Goal: Task Accomplishment & Management: Manage account settings

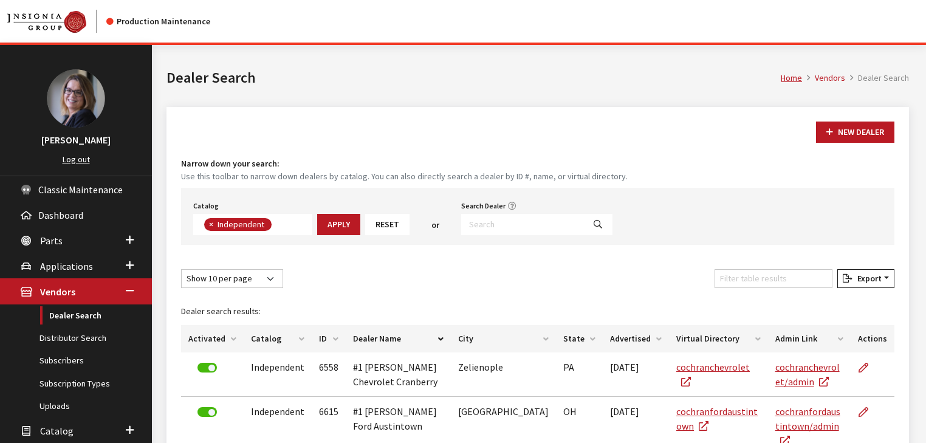
scroll to position [87, 0]
click at [211, 226] on span "×" at bounding box center [211, 224] width 4 height 11
select select
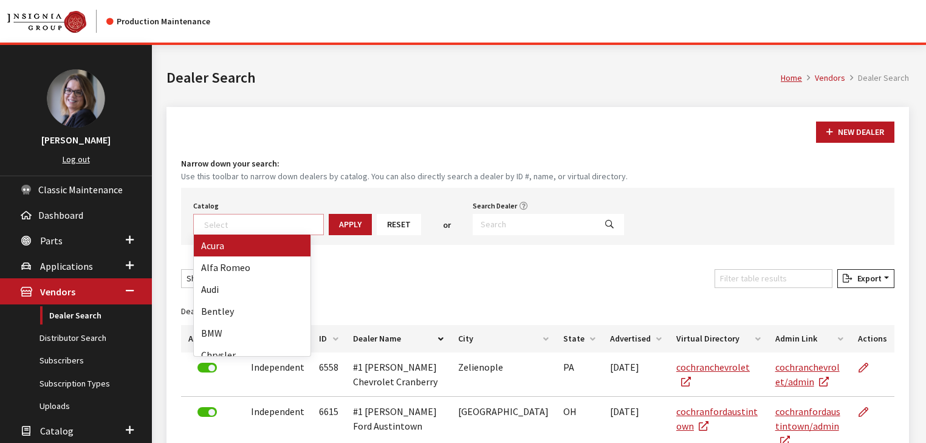
scroll to position [124, 0]
click at [500, 219] on input "Search Dealer" at bounding box center [534, 224] width 123 height 21
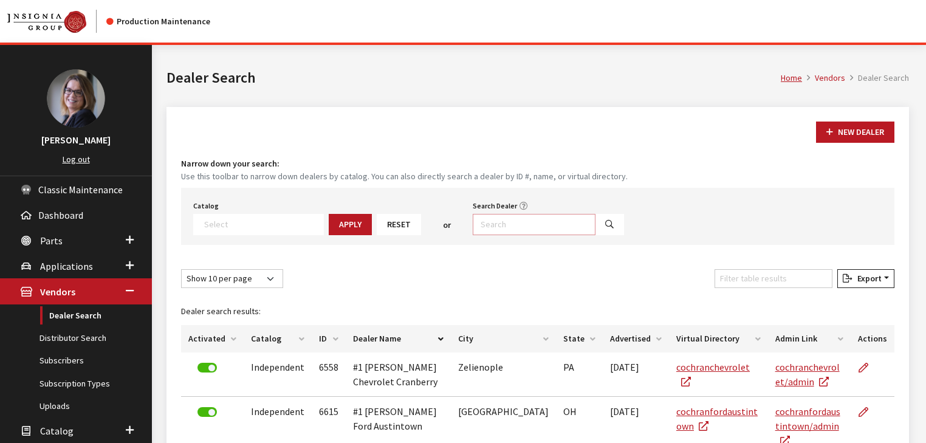
click at [537, 222] on input "Search Dealer" at bounding box center [534, 224] width 123 height 21
type input "Huff*"
select select
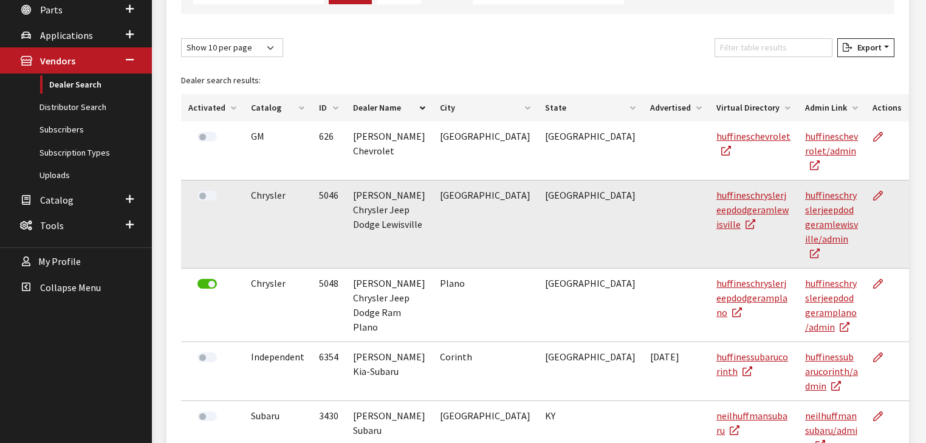
scroll to position [291, 0]
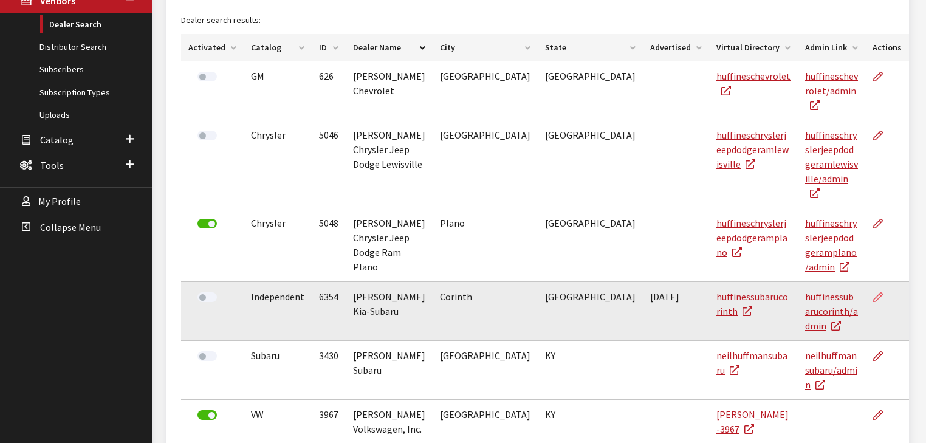
click at [873, 293] on icon at bounding box center [878, 298] width 10 height 10
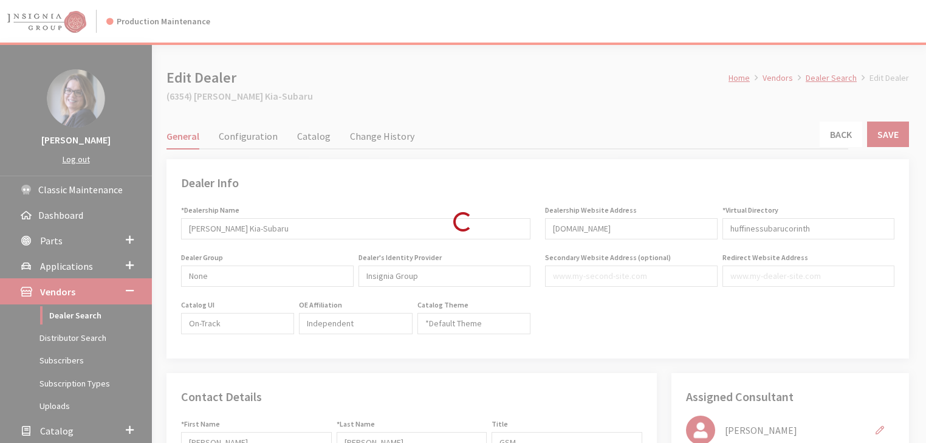
type input "499.00"
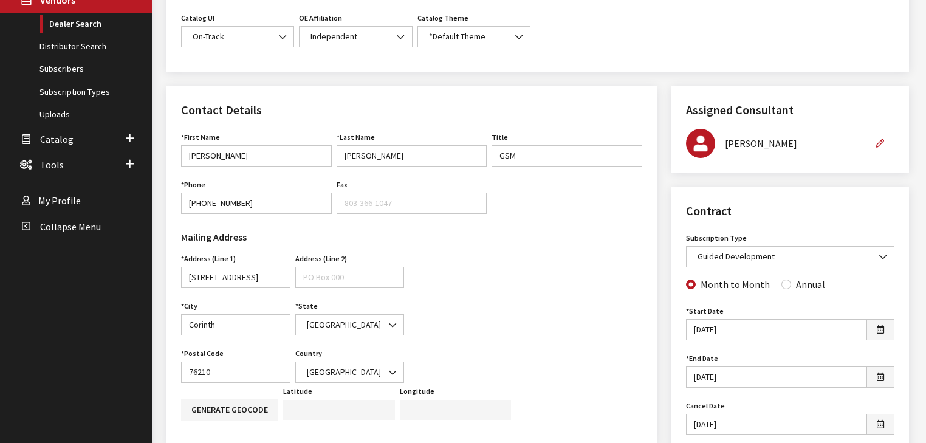
scroll to position [292, 0]
click at [878, 253] on span at bounding box center [883, 257] width 21 height 21
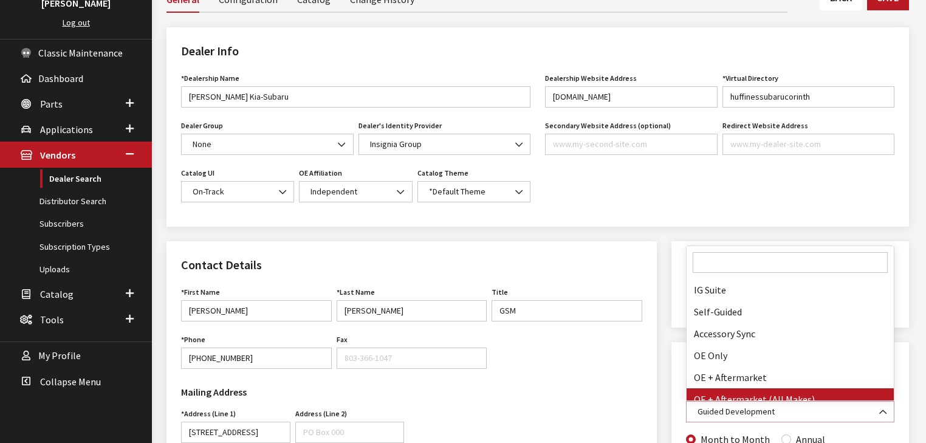
scroll to position [146, 0]
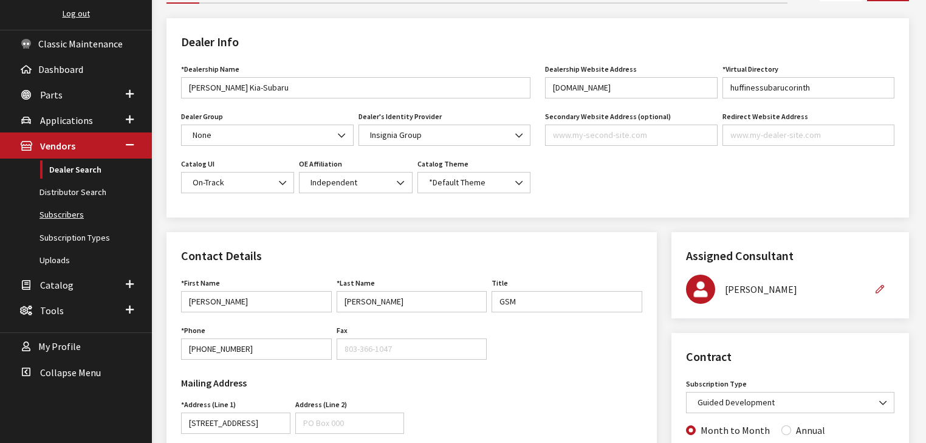
click at [56, 218] on link "Subscribers" at bounding box center [76, 215] width 152 height 22
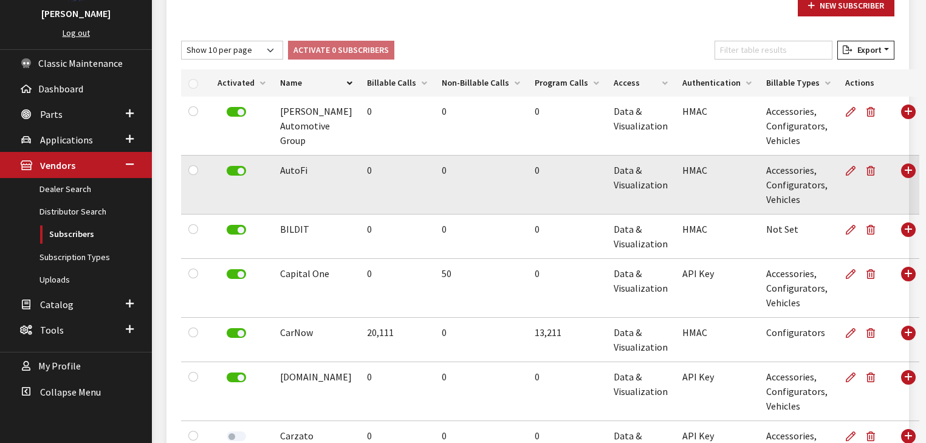
scroll to position [143, 0]
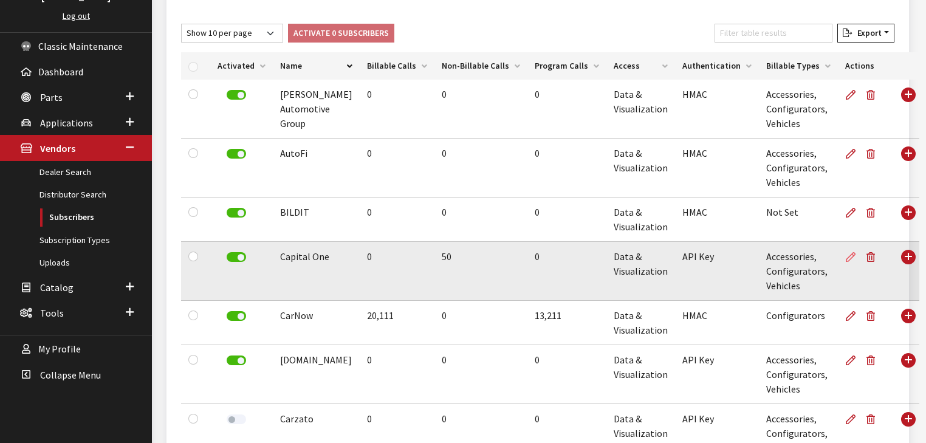
click at [846, 257] on icon at bounding box center [851, 258] width 10 height 10
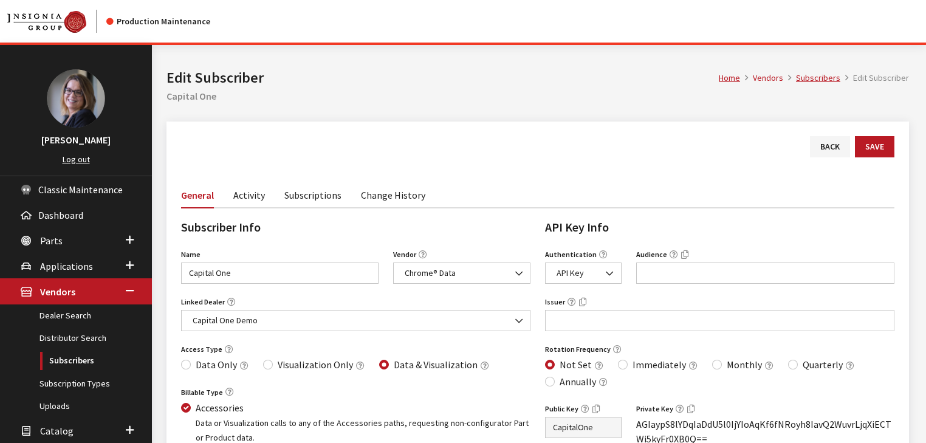
click at [309, 193] on link "Subscriptions" at bounding box center [312, 195] width 57 height 26
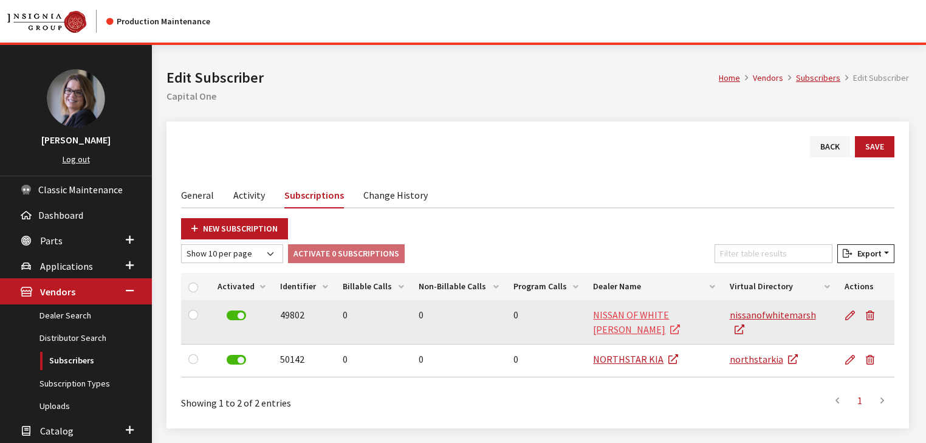
click at [619, 311] on link "NISSAN OF WHITE MARSH" at bounding box center [636, 322] width 87 height 27
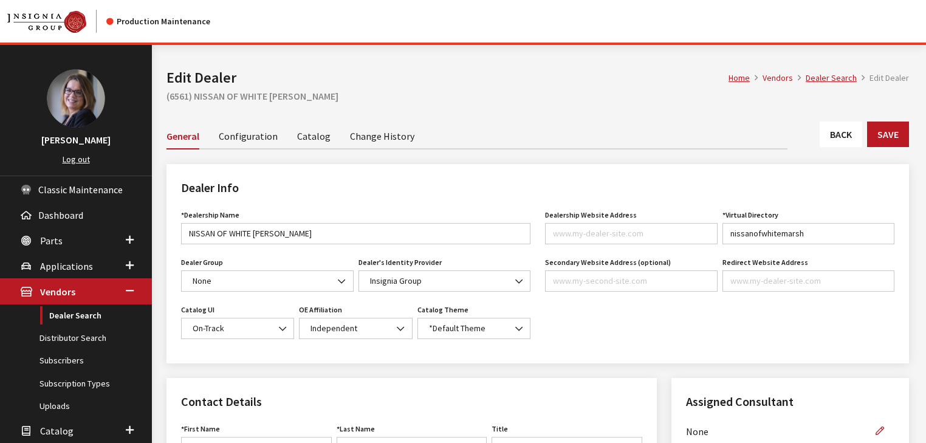
click at [233, 143] on link "Configuration" at bounding box center [248, 136] width 59 height 26
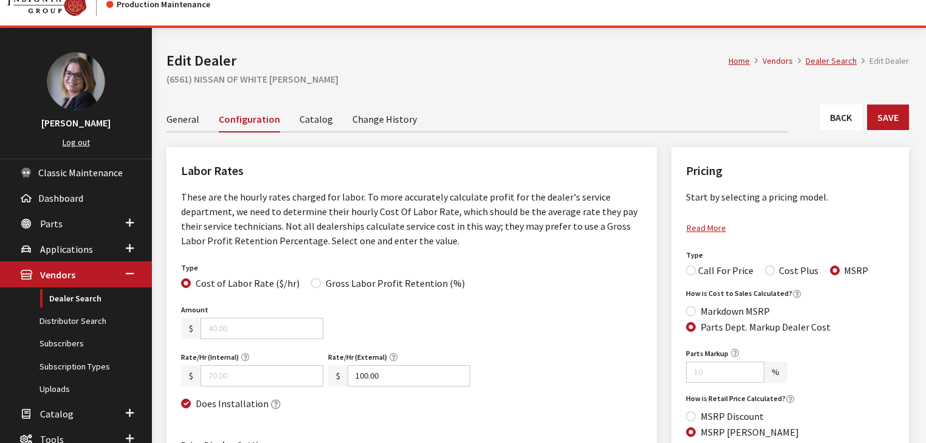
scroll to position [9, 0]
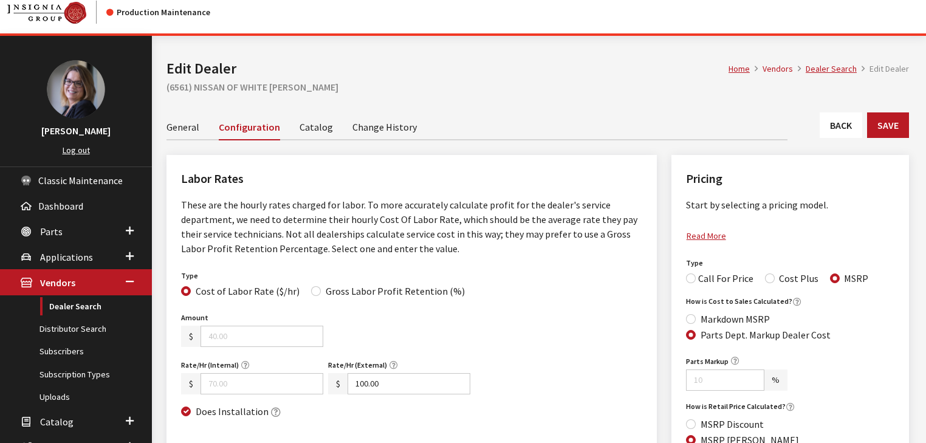
click at [309, 126] on link "Catalog" at bounding box center [316, 127] width 33 height 26
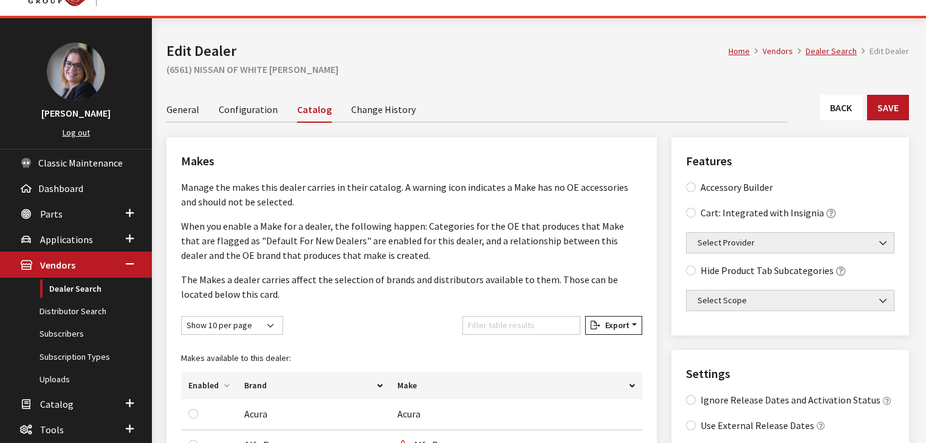
scroll to position [4, 0]
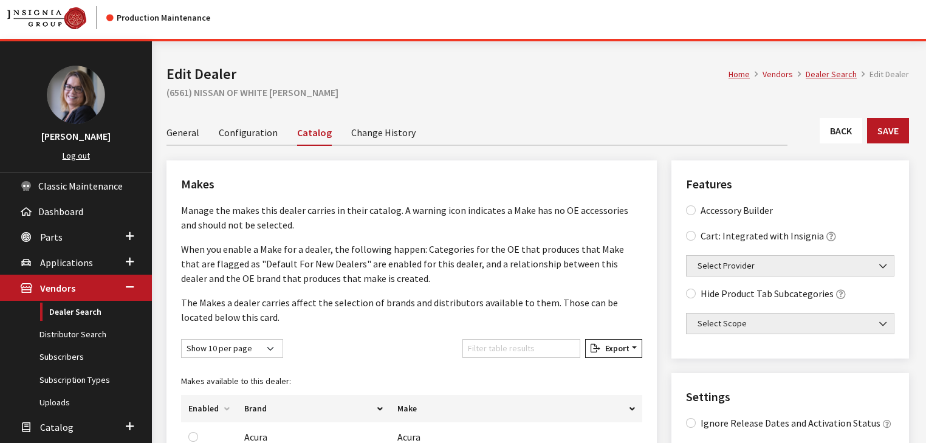
click at [170, 125] on link "General" at bounding box center [183, 132] width 33 height 26
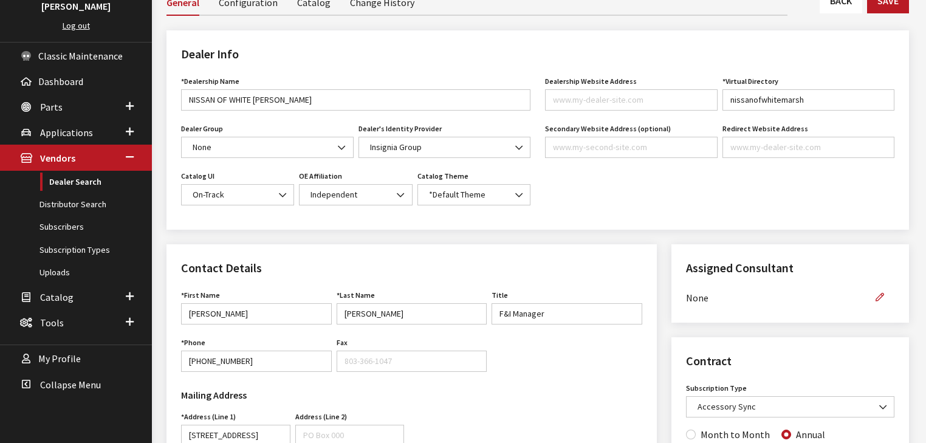
scroll to position [117, 0]
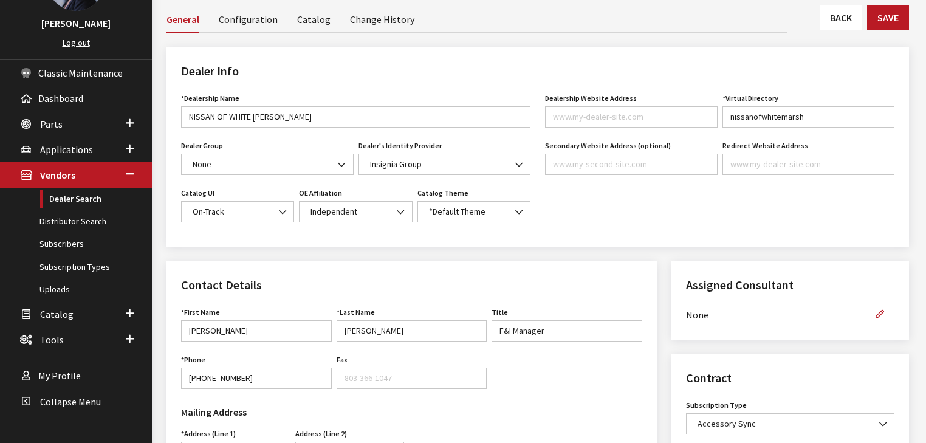
click at [243, 28] on link "Configuration" at bounding box center [248, 19] width 59 height 26
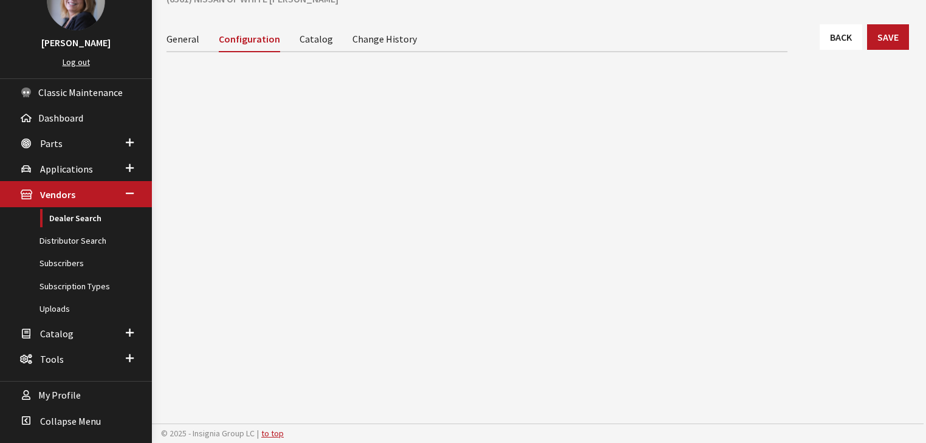
scroll to position [95, 0]
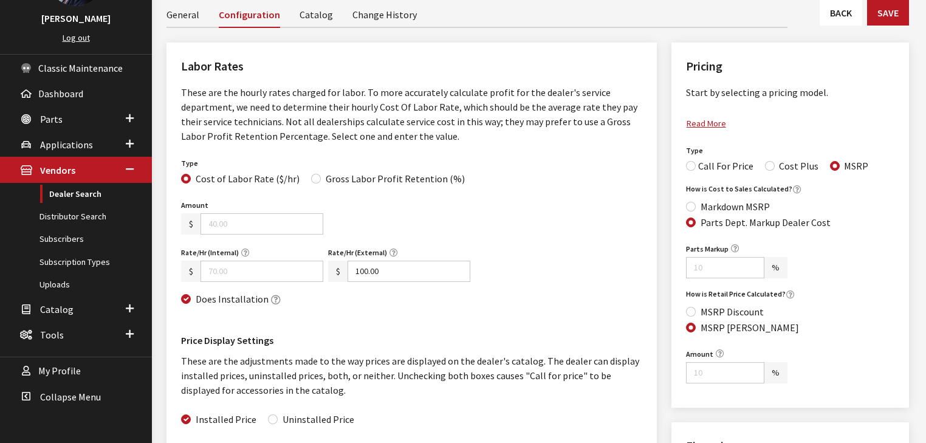
scroll to position [106, 0]
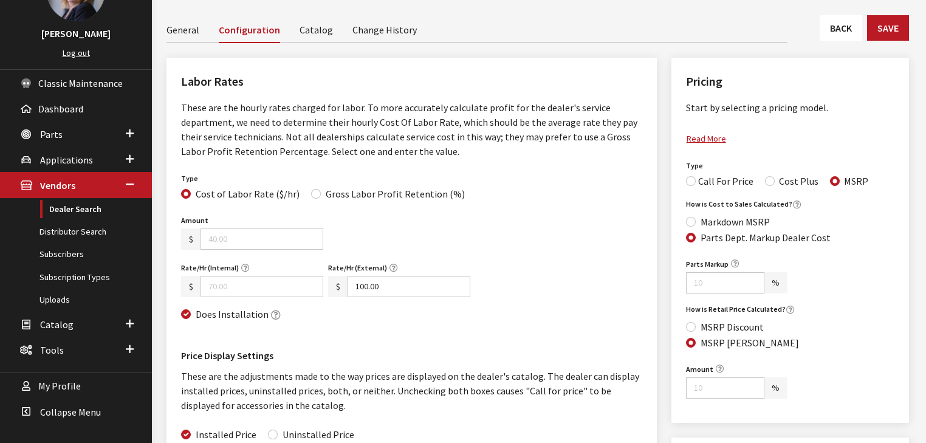
click at [311, 33] on link "Catalog" at bounding box center [316, 29] width 33 height 26
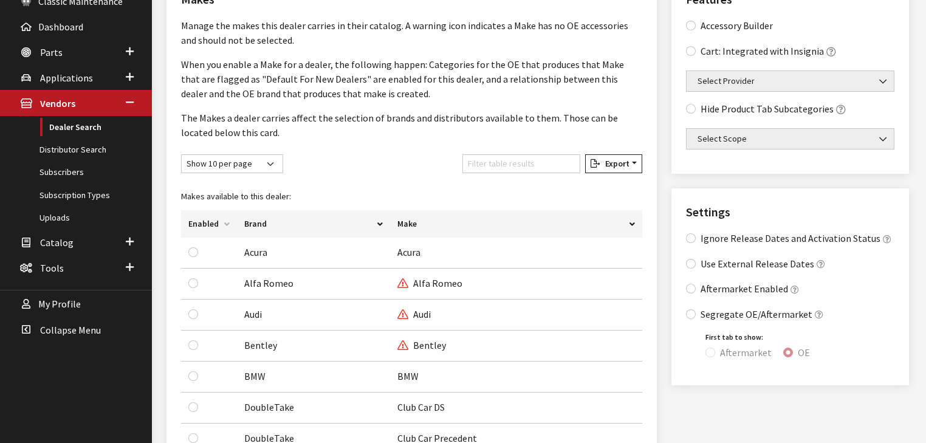
scroll to position [52, 0]
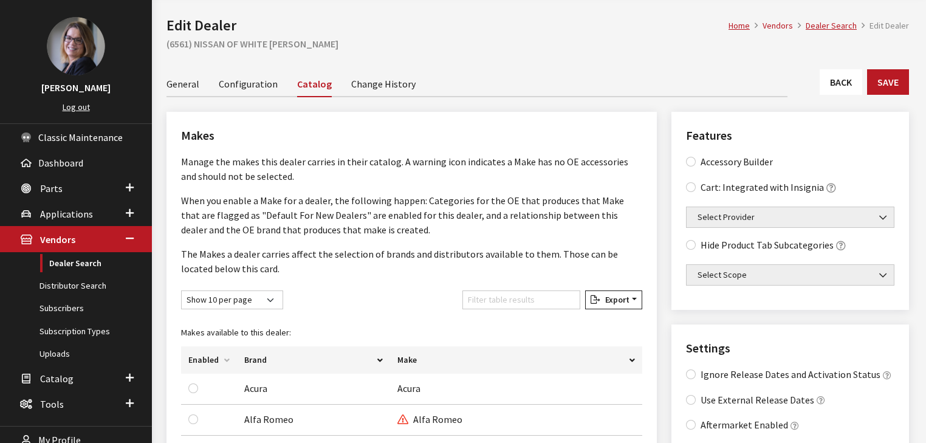
click at [365, 88] on link "Change History" at bounding box center [383, 84] width 64 height 26
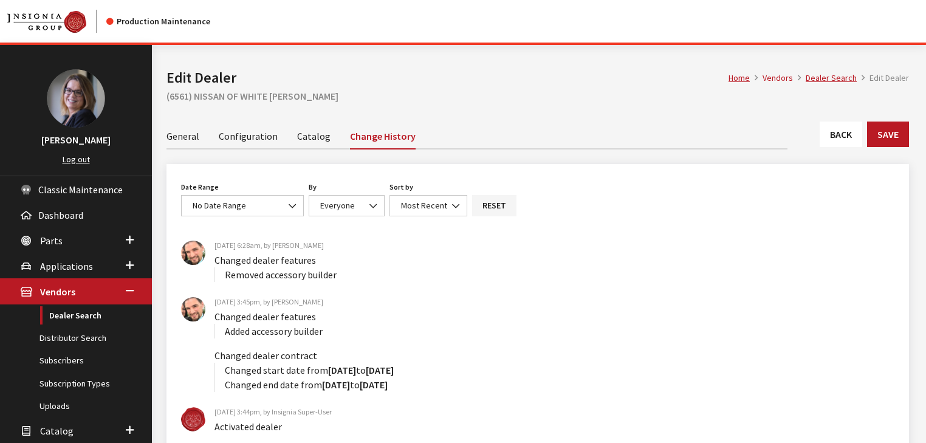
click at [181, 133] on link "General" at bounding box center [183, 136] width 33 height 26
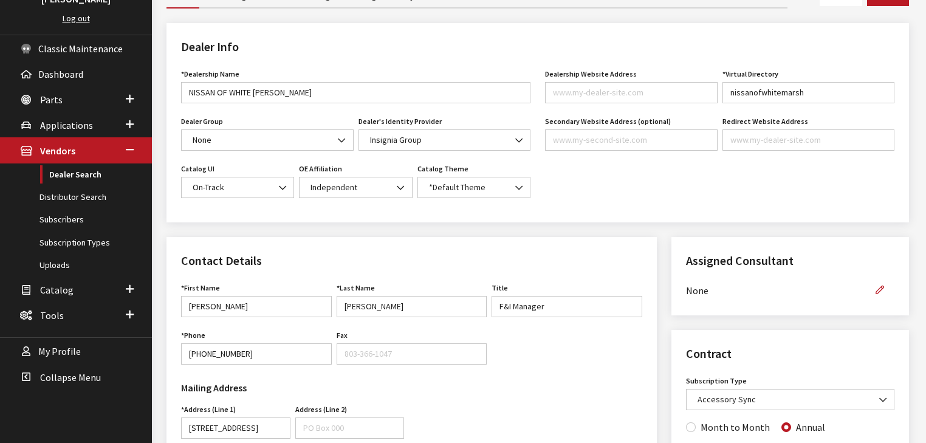
scroll to position [117, 0]
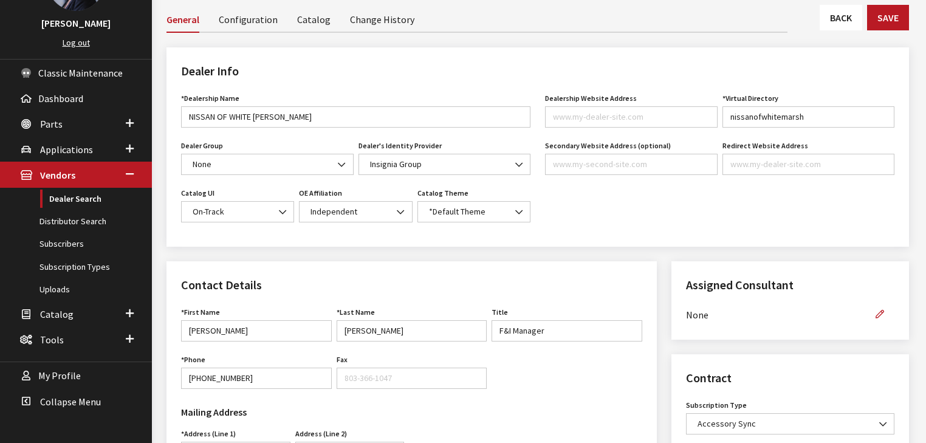
click at [255, 27] on link "Configuration" at bounding box center [248, 19] width 59 height 26
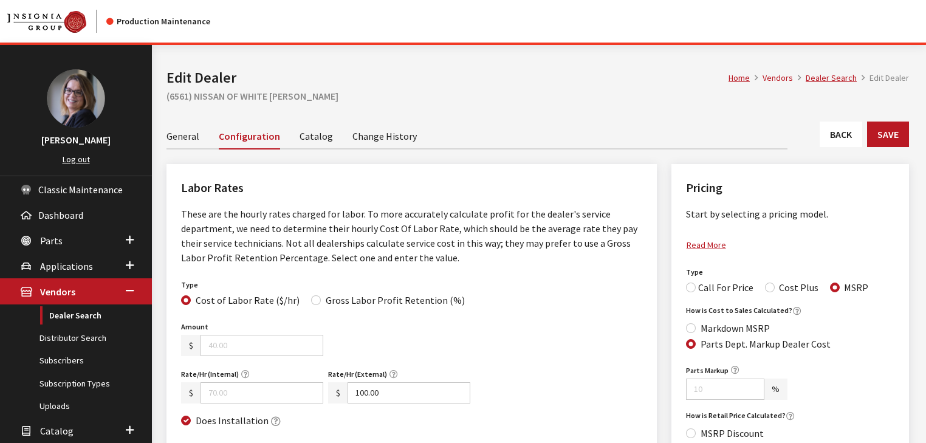
click at [301, 139] on link "Catalog" at bounding box center [316, 136] width 33 height 26
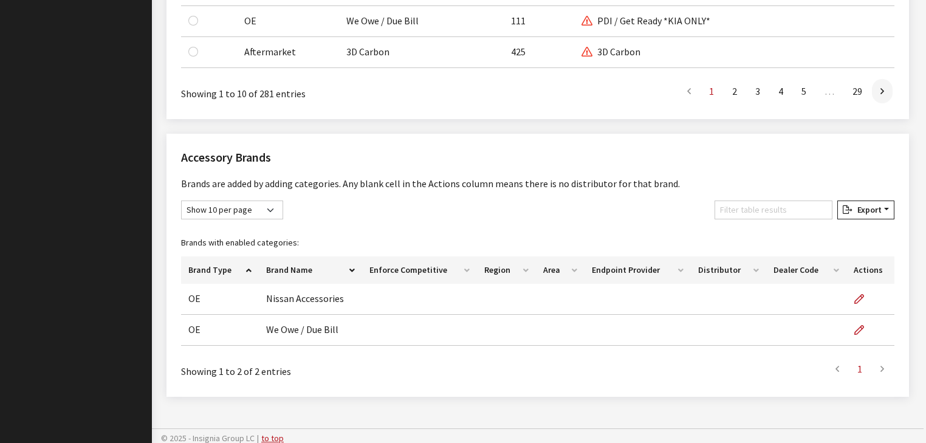
scroll to position [1219, 0]
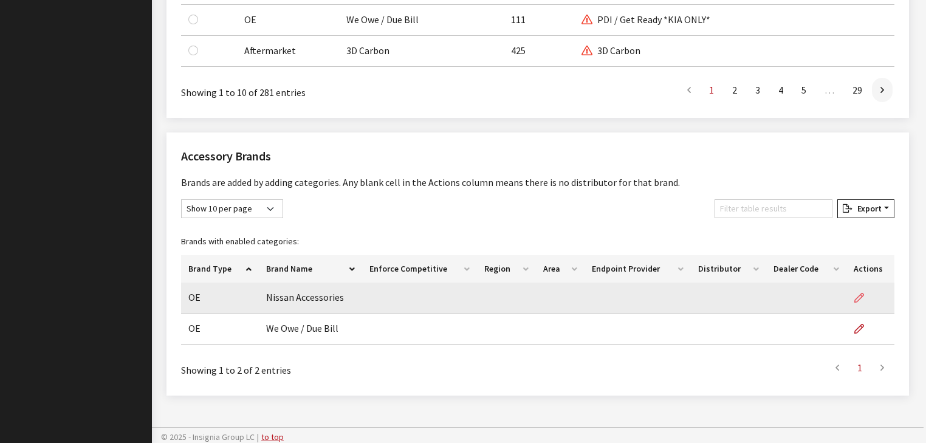
click at [856, 296] on icon "button" at bounding box center [860, 299] width 10 height 10
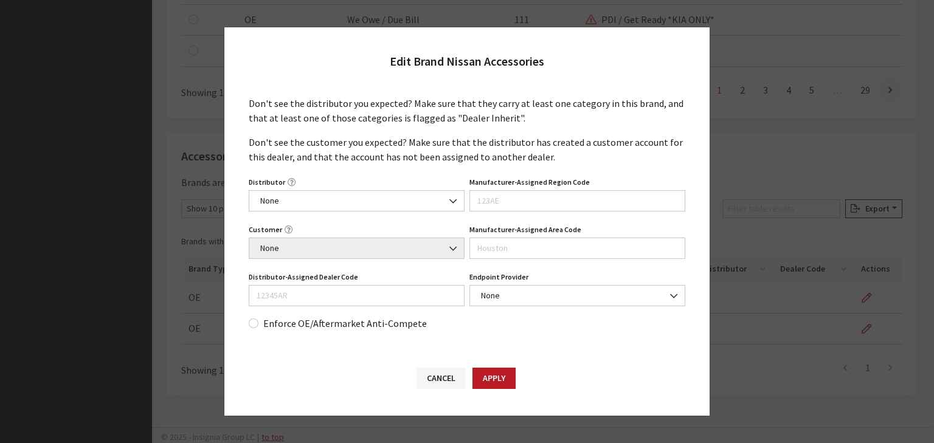
click at [173, 76] on div "Edit Brand Nissan Accessories Don't see the distributor you expected? Make sure…" at bounding box center [467, 221] width 934 height 443
drag, startPoint x: 428, startPoint y: 388, endPoint x: 434, endPoint y: 382, distance: 8.2
click at [428, 387] on button "Cancel" at bounding box center [440, 378] width 49 height 21
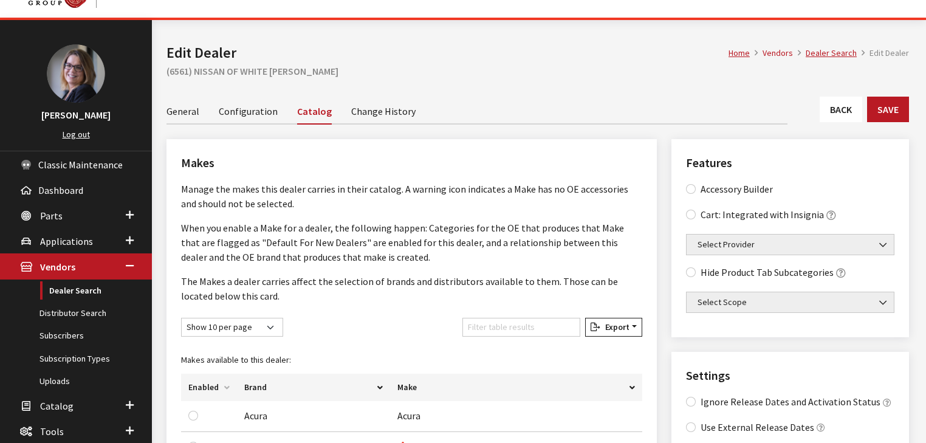
scroll to position [0, 0]
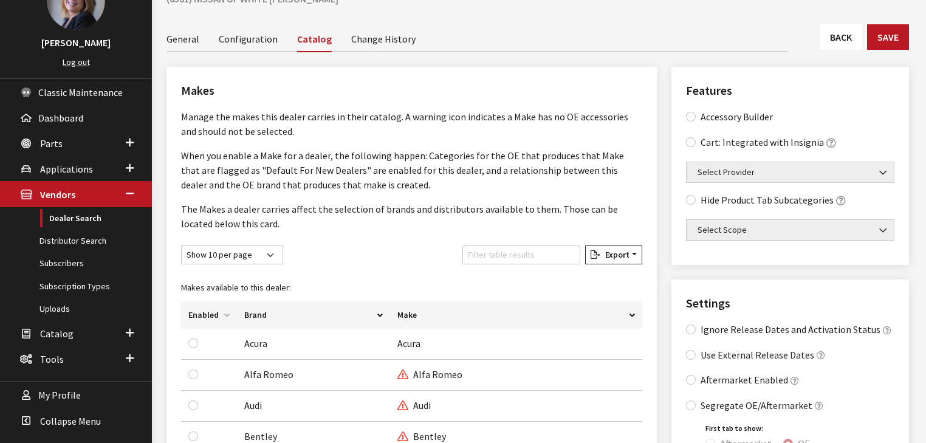
click at [239, 36] on link "Configuration" at bounding box center [248, 39] width 59 height 26
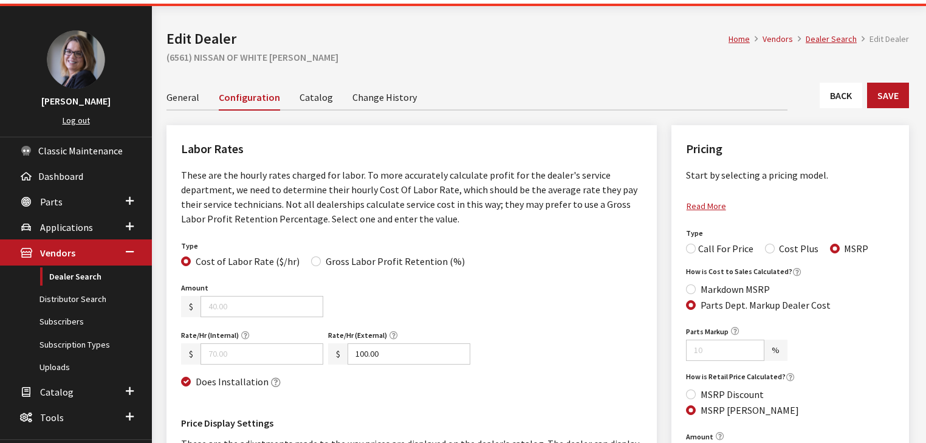
scroll to position [9, 0]
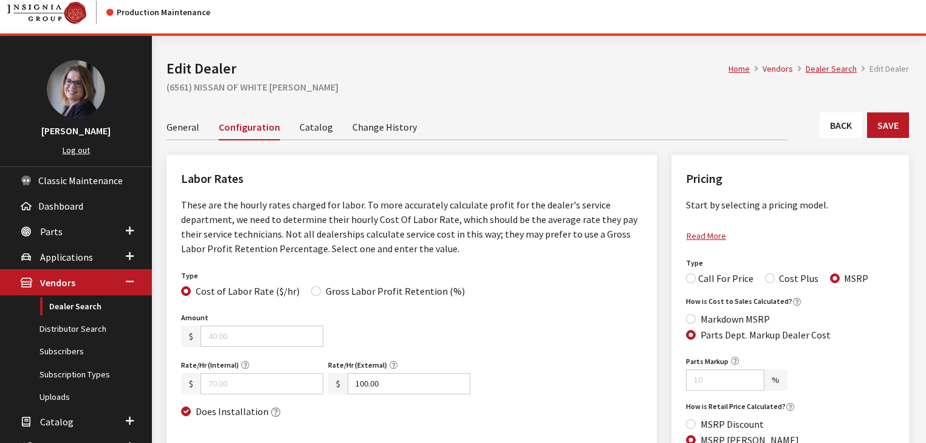
click at [182, 131] on link "General" at bounding box center [183, 127] width 33 height 26
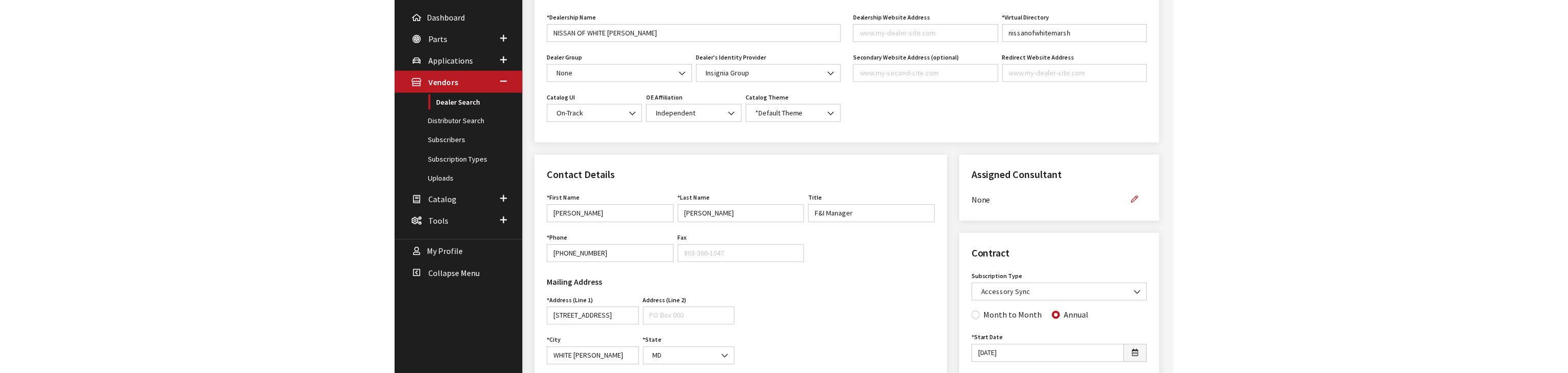
scroll to position [165, 0]
